Goal: Information Seeking & Learning: Learn about a topic

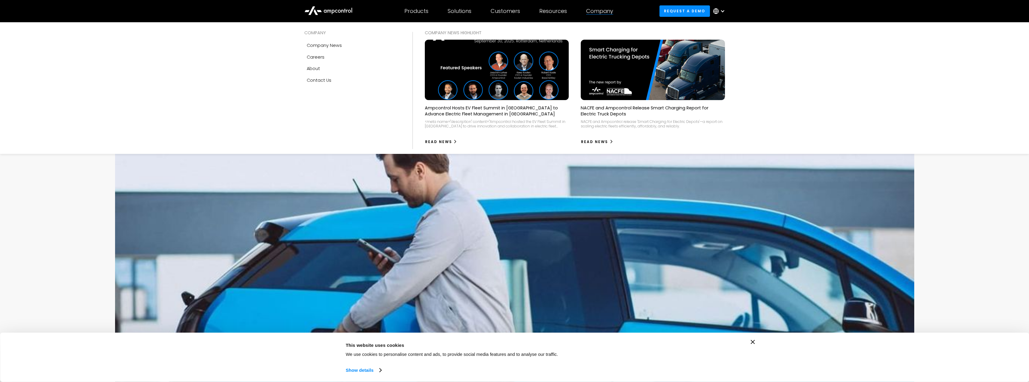
click at [489, 58] on img at bounding box center [497, 70] width 158 height 66
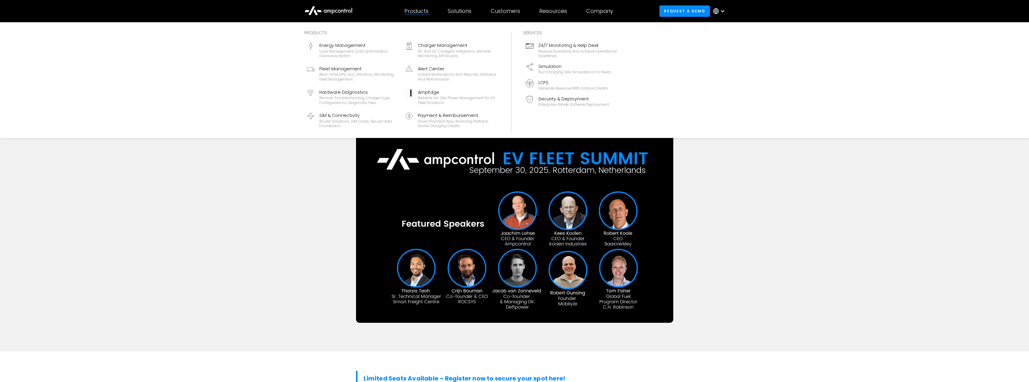
click at [463, 47] on div "Charger Management" at bounding box center [457, 45] width 79 height 7
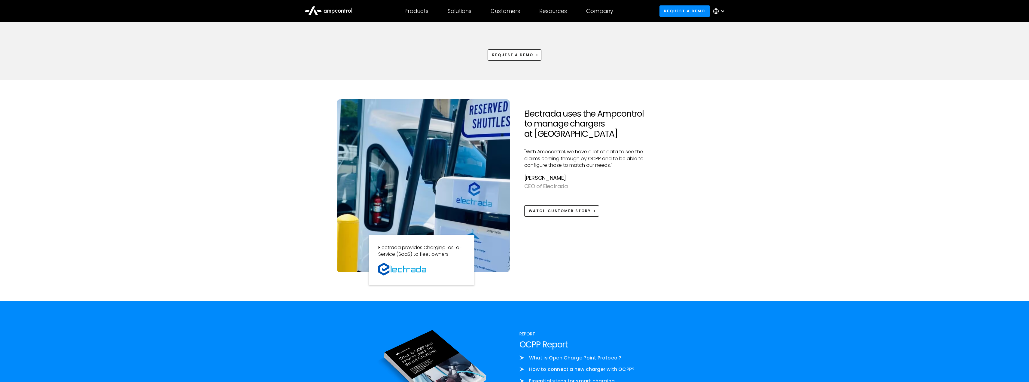
scroll to position [426, 0]
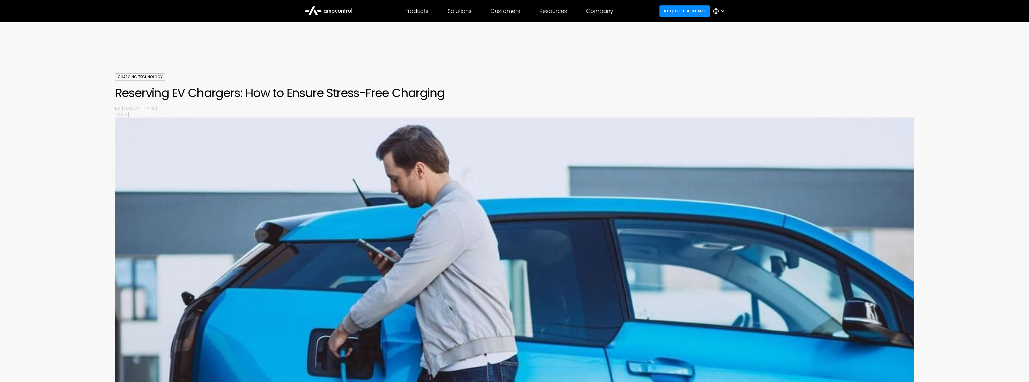
drag, startPoint x: 148, startPoint y: 60, endPoint x: 94, endPoint y: 2, distance: 78.9
click at [148, 60] on div at bounding box center [514, 55] width 1029 height 36
click at [345, 10] on icon at bounding box center [345, 11] width 2 height 4
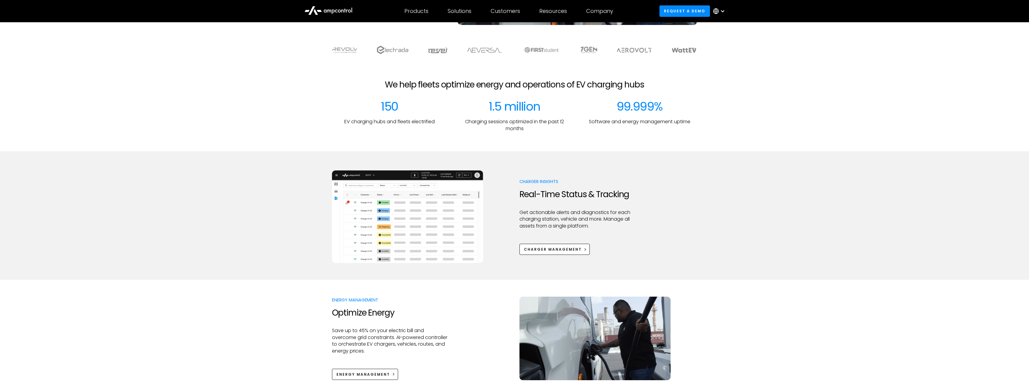
scroll to position [174, 0]
click at [567, 248] on div "Charger Management" at bounding box center [553, 248] width 58 height 5
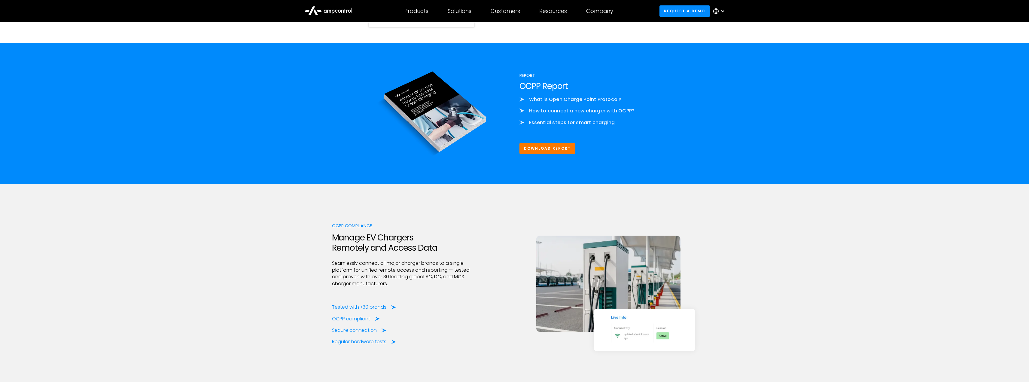
scroll to position [709, 0]
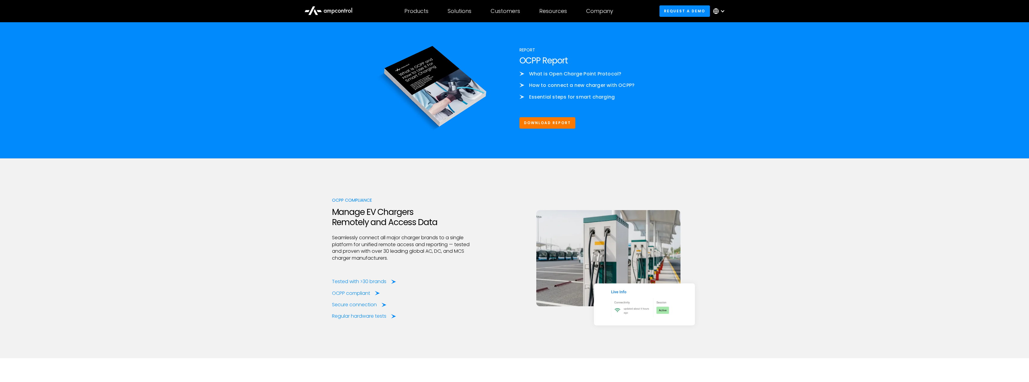
click at [375, 281] on div "Tested with >30 brands" at bounding box center [359, 281] width 54 height 7
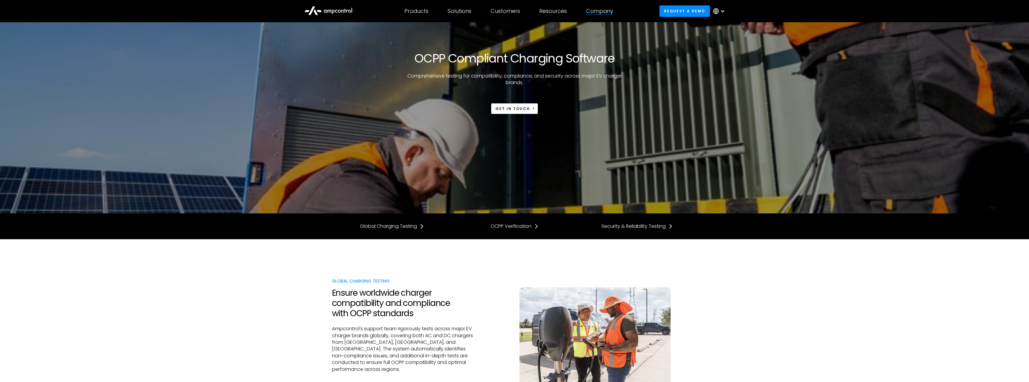
click at [603, 15] on div "Company COMPANY Company news Careers About Contact Us COMPANY NEWS Highlight Am…" at bounding box center [600, 11] width 46 height 21
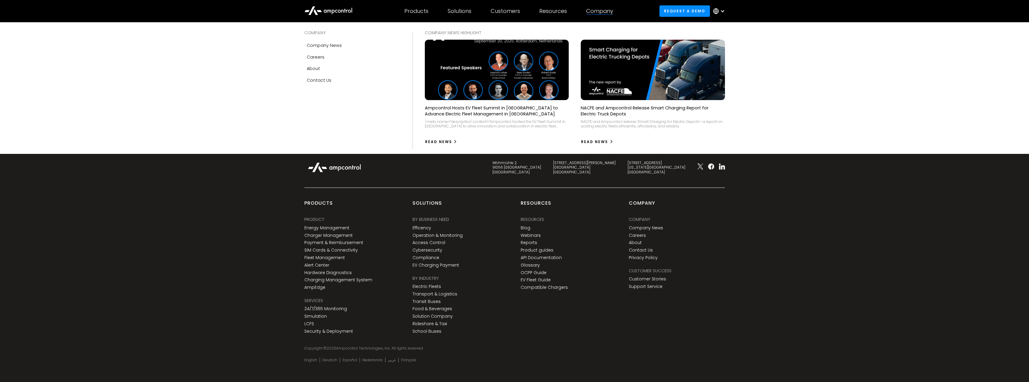
scroll to position [1810, 0]
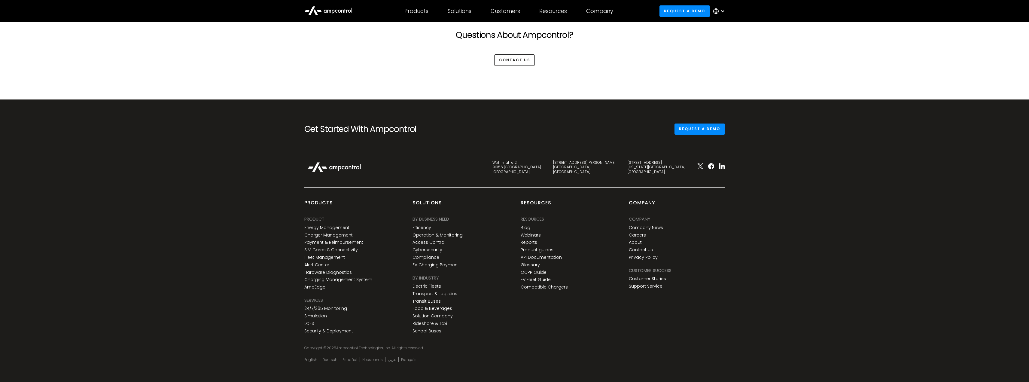
drag, startPoint x: 278, startPoint y: 181, endPoint x: 209, endPoint y: 37, distance: 159.4
click at [279, 177] on div "Get Started With Ampcontrol Request a demo Wöhrmühle 2 91056 [GEOGRAPHIC_DATA] …" at bounding box center [514, 243] width 1029 height 289
